Goal: Information Seeking & Learning: Learn about a topic

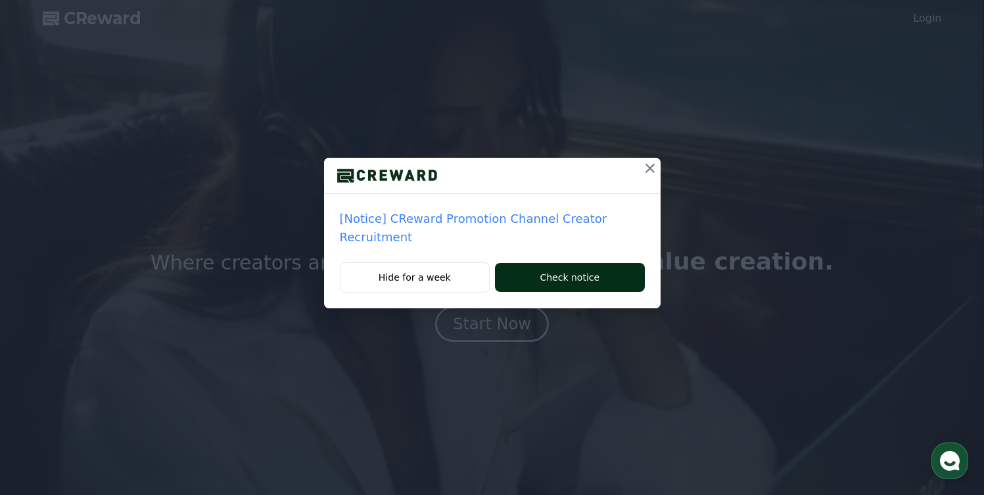
click at [512, 273] on button "Check notice" at bounding box center [569, 277] width 149 height 29
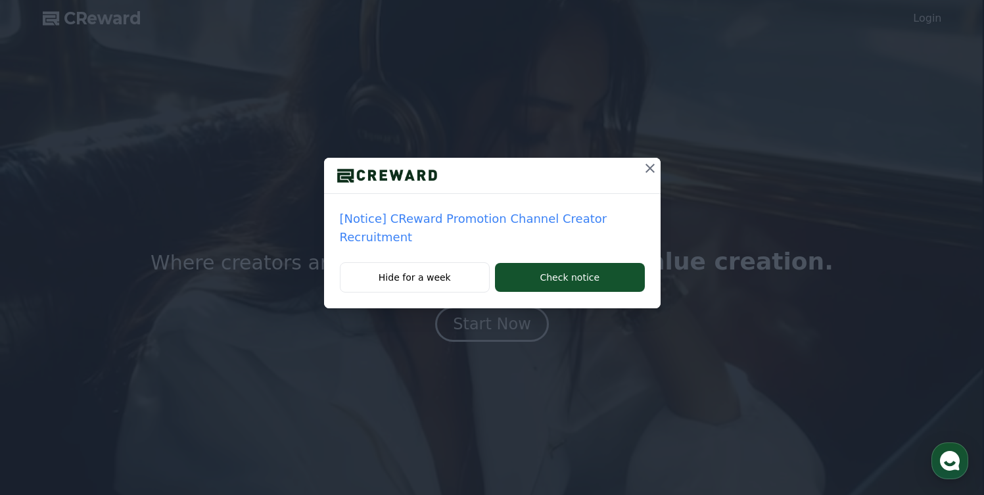
click at [652, 163] on icon at bounding box center [650, 168] width 16 height 16
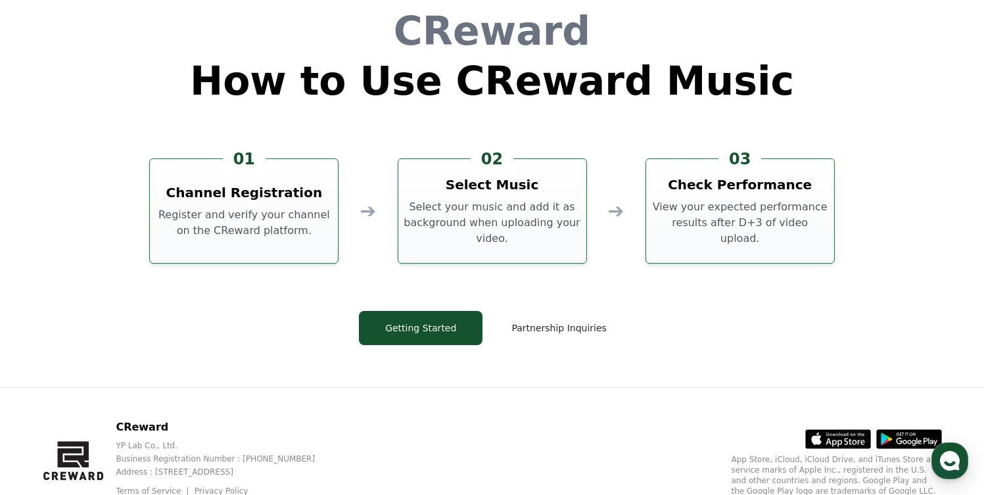
scroll to position [3515, 0]
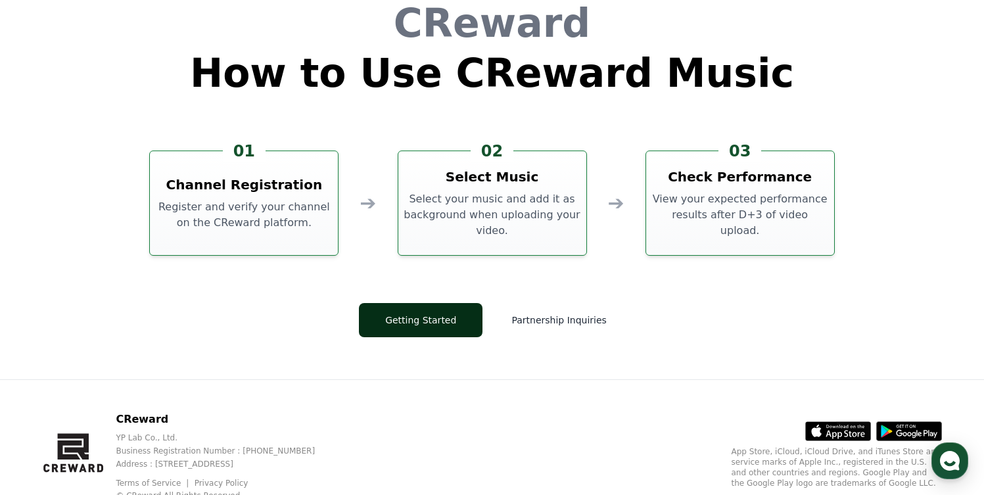
click at [445, 316] on button "Getting Started" at bounding box center [421, 320] width 124 height 34
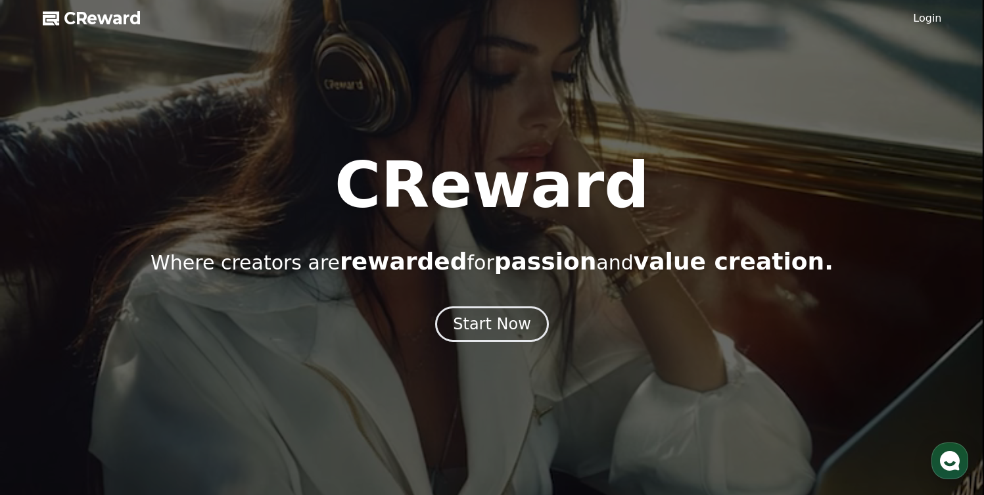
scroll to position [3515, 0]
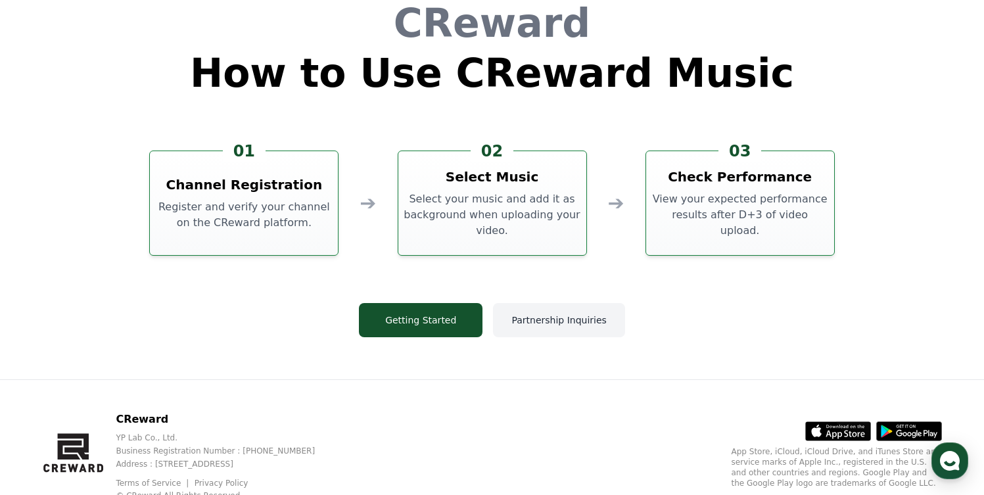
click at [568, 322] on button "Partnership Inquiries" at bounding box center [559, 320] width 132 height 34
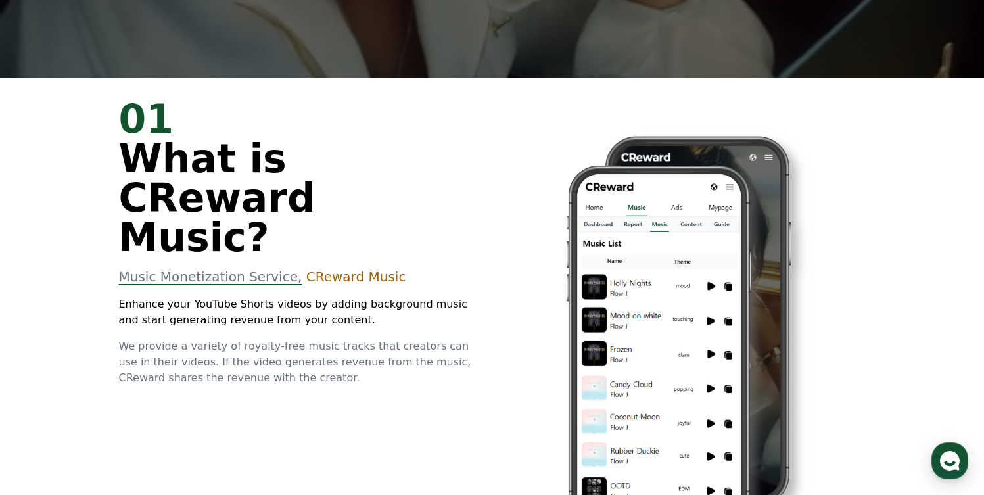
scroll to position [0, 0]
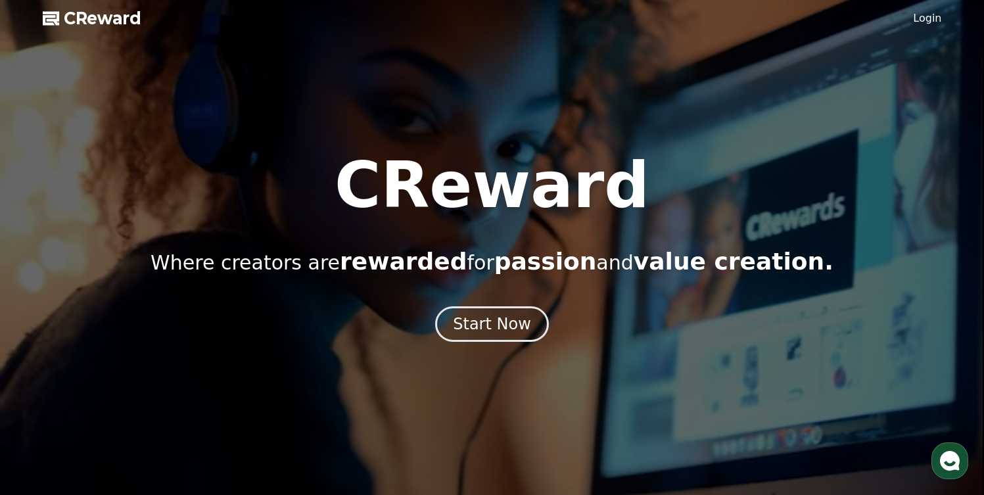
click at [94, 18] on span "CReward" at bounding box center [103, 18] width 78 height 21
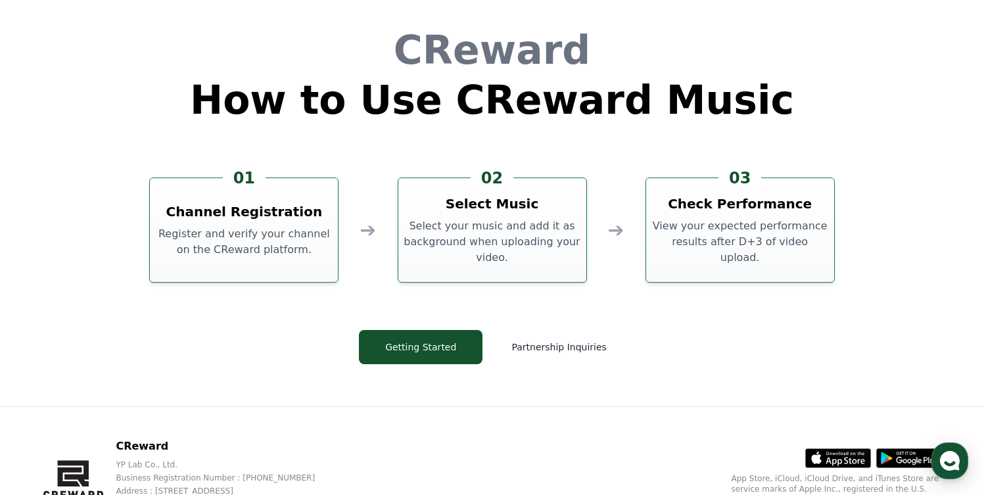
scroll to position [3563, 0]
